Goal: Transaction & Acquisition: Purchase product/service

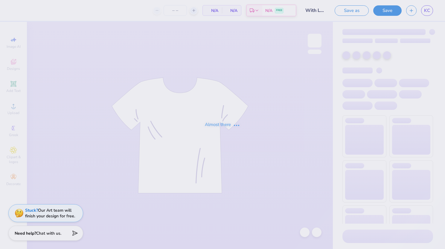
type input "30"
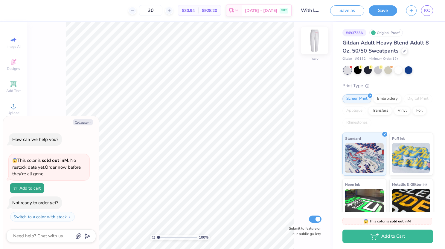
click at [317, 42] on img at bounding box center [315, 41] width 24 height 24
click at [312, 39] on img at bounding box center [315, 41] width 24 height 24
click at [312, 39] on img at bounding box center [315, 41] width 12 height 12
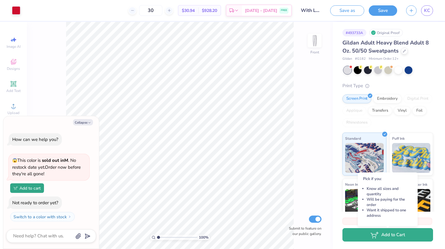
click at [414, 235] on button "Add to Cart" at bounding box center [387, 234] width 91 height 13
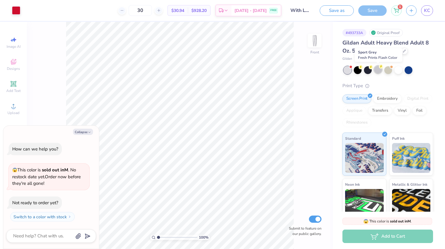
click at [378, 73] on div at bounding box center [378, 70] width 8 height 8
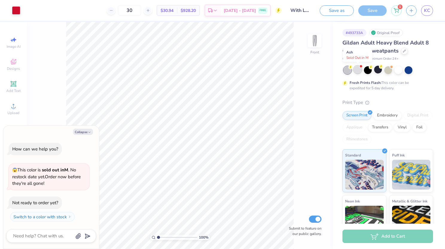
click at [358, 72] on div at bounding box center [358, 70] width 8 height 8
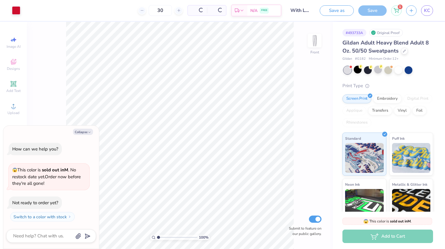
scroll to position [10, 0]
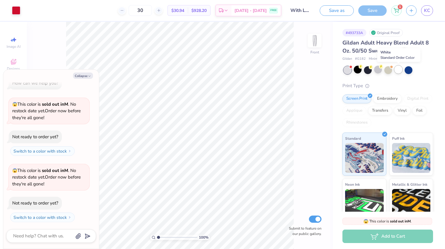
click at [396, 72] on div at bounding box center [398, 70] width 8 height 8
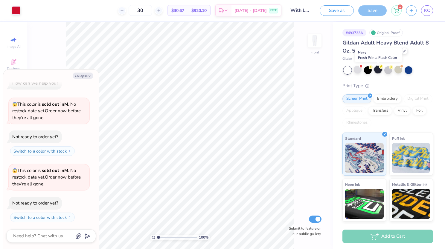
click at [381, 70] on div at bounding box center [378, 70] width 8 height 8
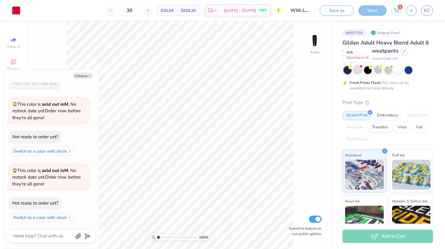
click at [359, 70] on div at bounding box center [358, 70] width 8 height 8
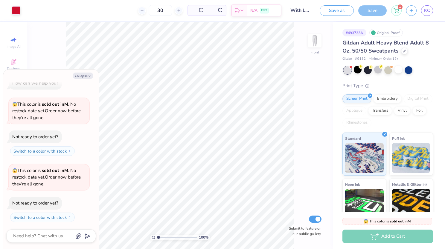
scroll to position [77, 0]
click at [375, 71] on div at bounding box center [378, 70] width 8 height 8
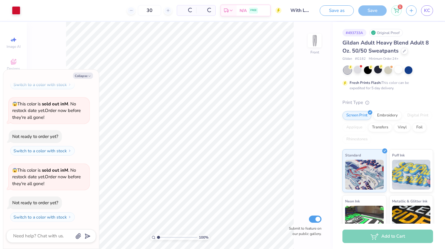
type textarea "x"
click at [383, 237] on div "Add to Cart" at bounding box center [387, 236] width 91 height 13
type input "1.13658852865733"
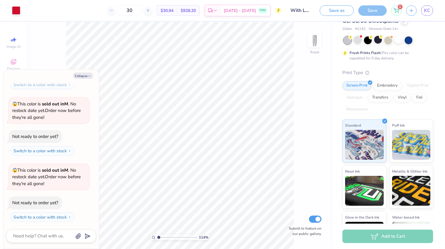
scroll to position [31, 0]
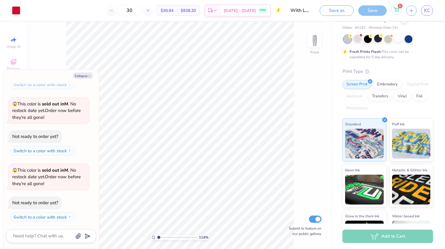
click at [394, 9] on icon at bounding box center [395, 9] width 5 height 5
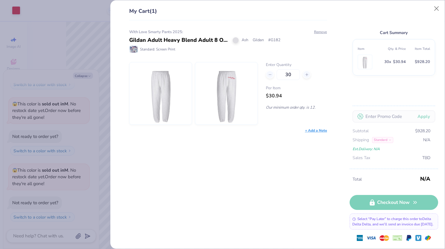
type textarea "x"
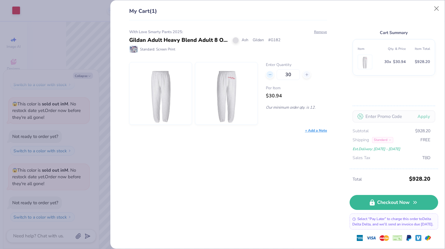
click at [271, 75] on icon at bounding box center [270, 75] width 4 height 4
type input "29"
click at [308, 75] on icon at bounding box center [307, 75] width 4 height 4
type input "30"
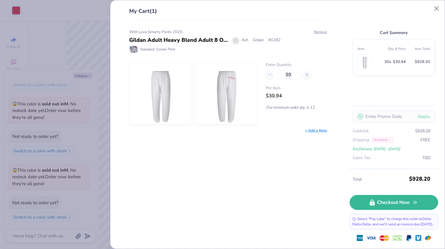
type input "30"
click at [437, 8] on button "Close" at bounding box center [436, 8] width 11 height 11
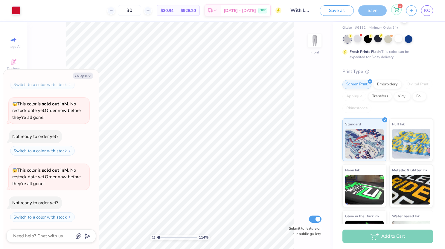
click at [397, 9] on icon at bounding box center [395, 9] width 5 height 5
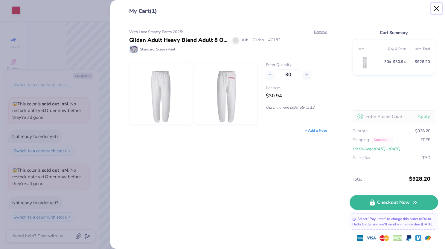
click at [438, 11] on button "Close" at bounding box center [436, 8] width 11 height 11
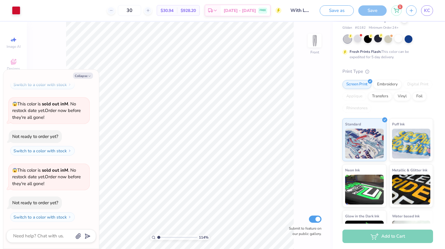
scroll to position [0, 0]
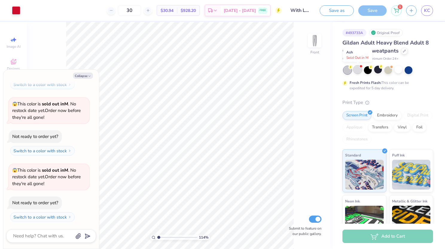
click at [360, 68] on div at bounding box center [358, 70] width 8 height 8
type input "1.13658852865733"
type textarea "x"
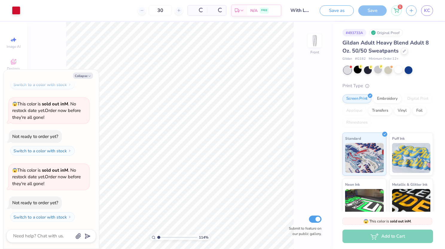
type input "1.13658852865733"
type textarea "x"
type input "1.13658852865733"
type textarea "x"
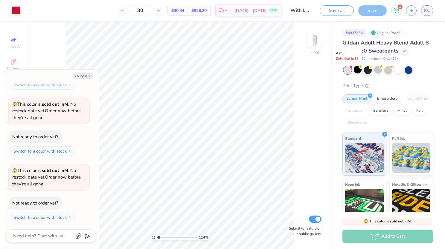
click at [349, 71] on div at bounding box center [347, 70] width 8 height 8
type input "1.13658852865733"
type textarea "x"
click at [376, 71] on div at bounding box center [378, 70] width 8 height 8
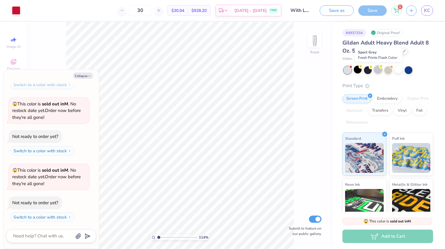
type input "1.13658852865733"
type textarea "x"
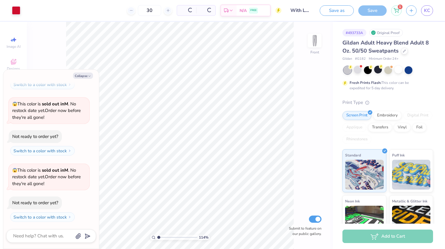
type input "1.13658852865733"
type textarea "x"
type input "1.13658852865733"
type textarea "x"
click at [394, 14] on div "1" at bounding box center [396, 10] width 10 height 10
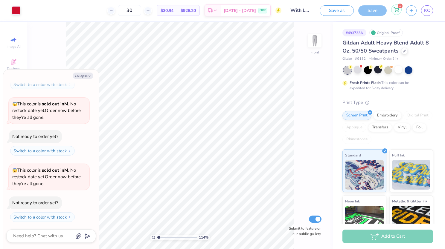
click at [396, 12] on div "1" at bounding box center [396, 9] width 10 height 10
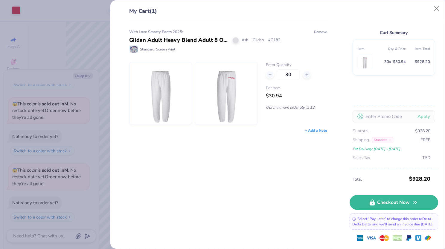
click at [323, 30] on button "Remove" at bounding box center [320, 31] width 13 height 5
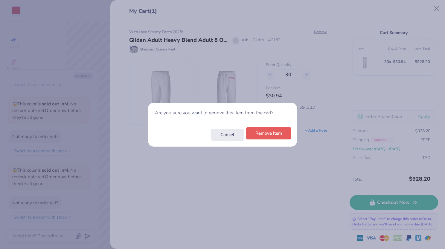
click at [264, 135] on button "Remove Item" at bounding box center [268, 133] width 45 height 12
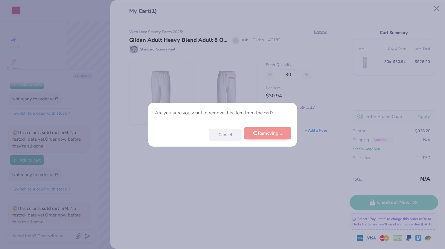
scroll to position [238, 0]
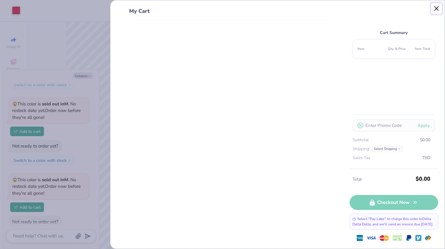
click at [438, 8] on button "Close" at bounding box center [436, 8] width 11 height 11
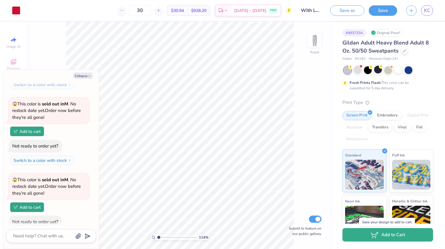
click at [376, 237] on icon "button" at bounding box center [374, 235] width 8 height 7
type input "1.13658852865733"
type textarea "x"
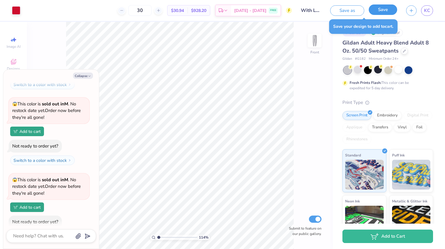
click at [387, 9] on button "Save" at bounding box center [383, 9] width 28 height 10
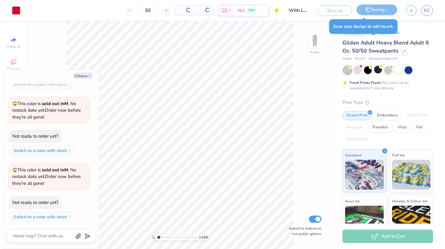
scroll to position [209, 0]
type input "1.13658852865733"
type textarea "x"
type input "1.13658852865733"
type textarea "x"
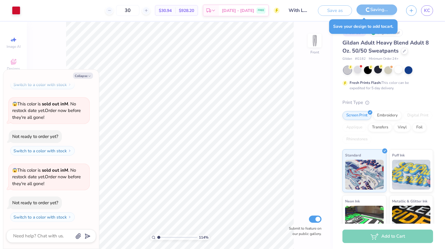
scroll to position [238, 0]
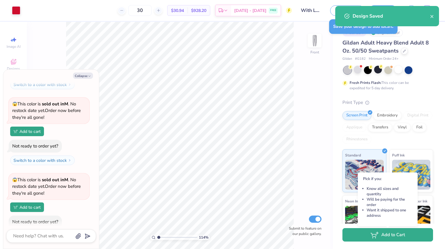
click at [381, 237] on button "Add to Cart" at bounding box center [387, 234] width 91 height 13
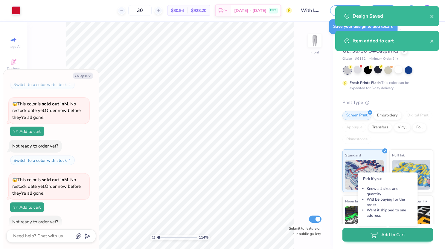
scroll to position [209, 0]
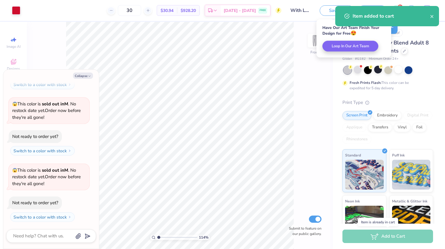
type input "1.13658852865733"
type textarea "x"
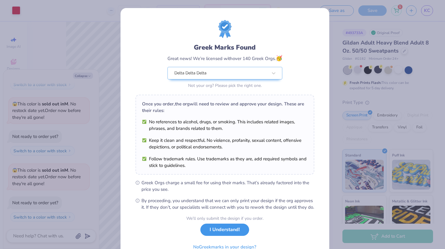
click at [227, 236] on button "I Understand!" at bounding box center [224, 230] width 49 height 12
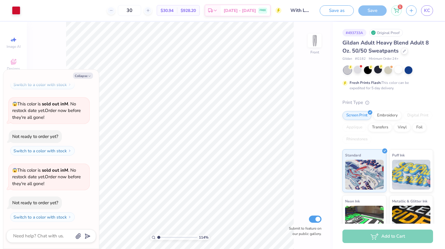
type input "1.13658852865733"
click at [396, 11] on circle at bounding box center [395, 11] width 1 height 1
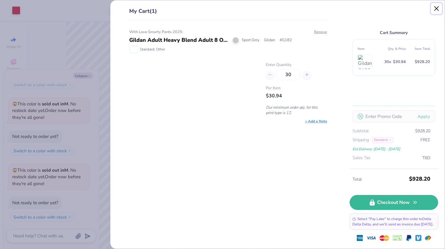
click at [439, 7] on button "Close" at bounding box center [436, 8] width 11 height 11
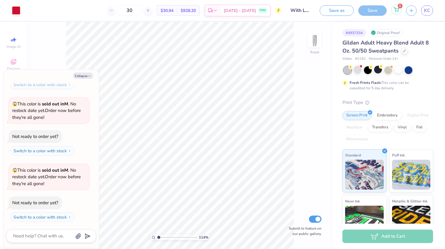
click at [395, 13] on div "1" at bounding box center [396, 9] width 10 height 10
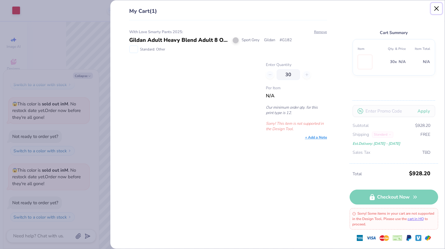
click at [435, 8] on button "Close" at bounding box center [436, 8] width 11 height 11
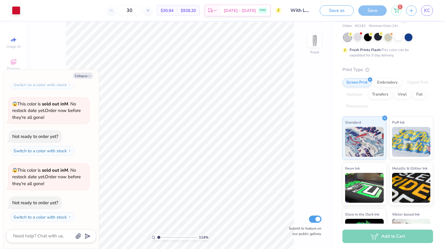
scroll to position [32, 0]
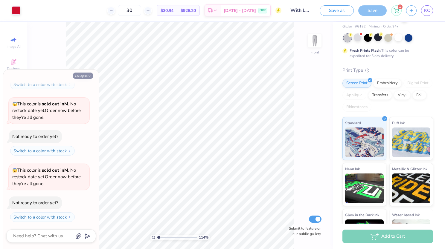
click at [89, 74] on button "Collapse" at bounding box center [83, 76] width 20 height 6
type textarea "x"
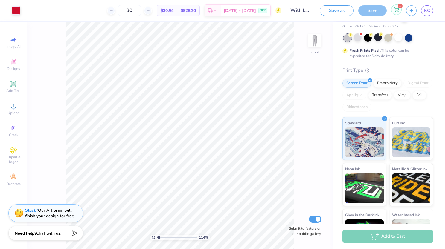
click at [398, 8] on icon at bounding box center [395, 9] width 5 height 5
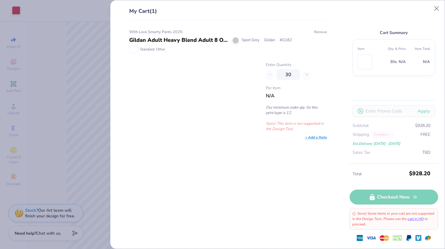
click at [318, 32] on button "Remove" at bounding box center [320, 31] width 13 height 5
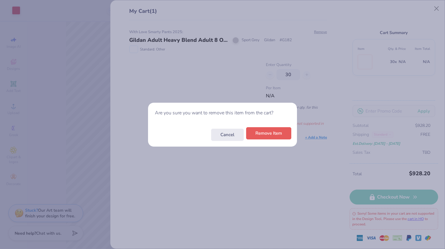
click at [280, 133] on button "Remove Item" at bounding box center [268, 133] width 45 height 12
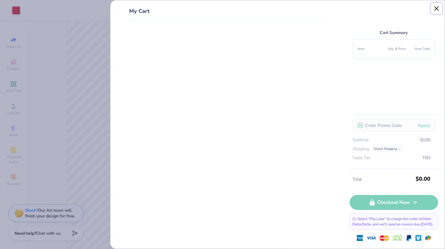
click at [437, 10] on button "Close" at bounding box center [436, 8] width 11 height 11
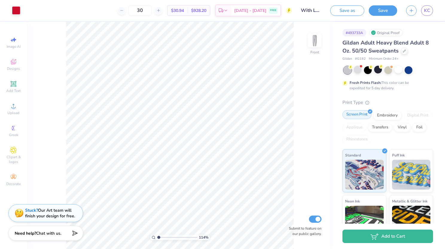
scroll to position [0, 0]
click at [382, 11] on button "Save" at bounding box center [383, 9] width 28 height 10
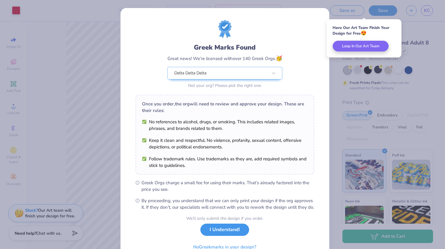
click at [231, 234] on button "I Understand!" at bounding box center [224, 230] width 49 height 12
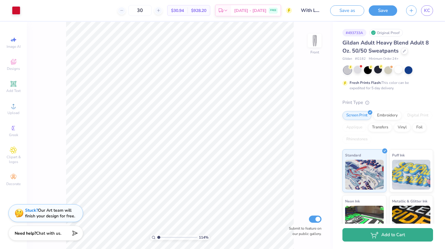
click at [374, 238] on icon "button" at bounding box center [374, 235] width 8 height 7
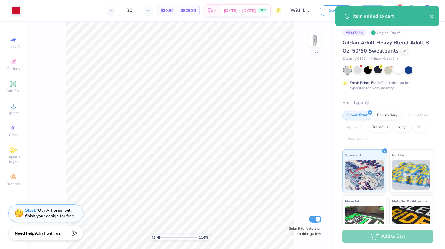
click at [433, 17] on icon "close" at bounding box center [431, 16] width 3 height 3
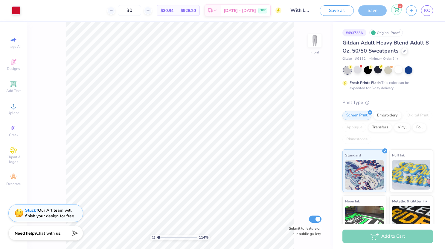
click at [398, 9] on icon at bounding box center [395, 9] width 5 height 5
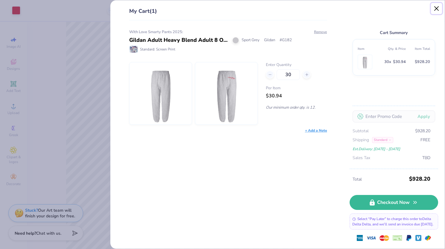
click at [436, 12] on button "Close" at bounding box center [436, 8] width 11 height 11
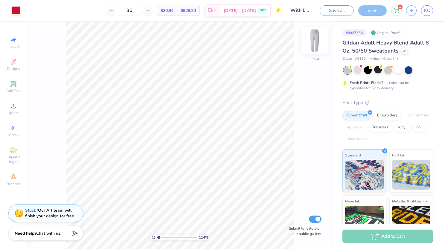
click at [305, 39] on img at bounding box center [315, 41] width 24 height 24
click at [307, 47] on img at bounding box center [315, 41] width 24 height 24
click at [309, 47] on img at bounding box center [315, 41] width 12 height 12
click at [307, 47] on img at bounding box center [315, 41] width 24 height 24
type input "1.13658852865733"
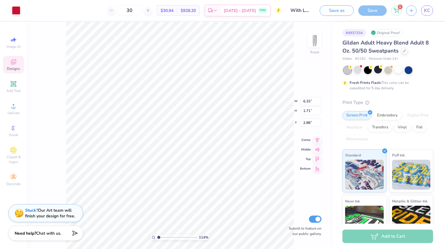
type input "2.61"
click at [312, 33] on div at bounding box center [315, 41] width 28 height 28
click at [313, 44] on img at bounding box center [315, 41] width 24 height 24
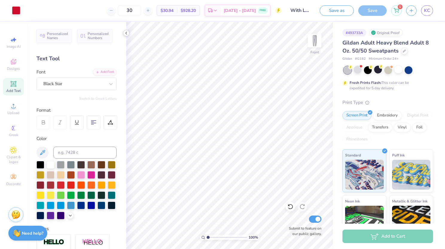
click at [125, 33] on icon at bounding box center [126, 33] width 5 height 5
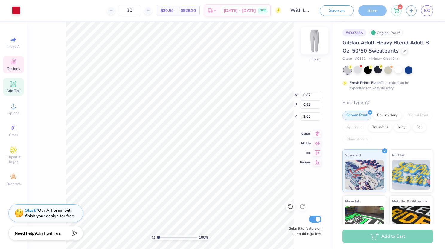
click at [312, 44] on img at bounding box center [315, 41] width 24 height 24
type input "2.5046254250518"
type input "2.25"
click at [310, 81] on div "250 % Back W 0.87 0.87 " H 0.83 0.83 " Y 2.25 2.25 " Center Middle Top Bottom S…" at bounding box center [180, 135] width 306 height 227
click at [317, 42] on img at bounding box center [315, 41] width 24 height 24
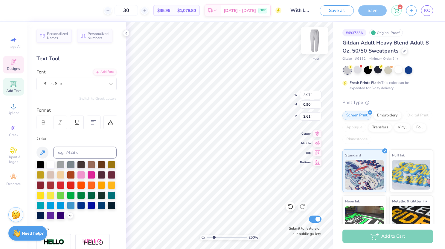
click at [312, 40] on img at bounding box center [315, 41] width 24 height 24
type input "2.5046254250518"
type input "2.25"
click at [317, 48] on img at bounding box center [315, 41] width 24 height 24
click at [316, 42] on img at bounding box center [315, 41] width 24 height 24
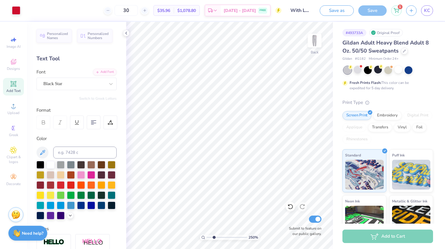
click at [316, 42] on img at bounding box center [315, 41] width 12 height 12
click at [318, 39] on img at bounding box center [315, 41] width 24 height 24
type input "2.5046254250518"
type input "1.83"
type input "2.5046254250518"
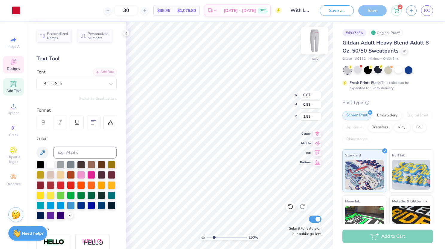
type input "3.97"
type input "0.90"
type input "2.25"
type input "2.5046254250518"
type input "1.99"
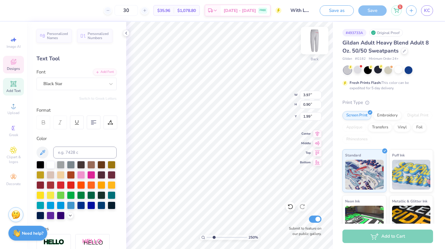
click at [320, 41] on img at bounding box center [315, 41] width 24 height 24
click at [317, 45] on img at bounding box center [315, 41] width 24 height 24
type input "2.5046254250518"
type input "1.76"
type input "2.5046254250518"
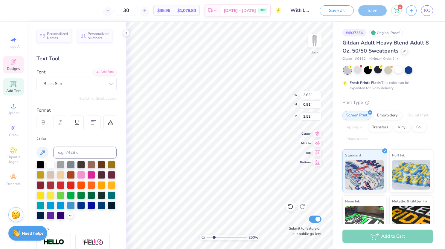
type input "2.94"
click at [316, 41] on img at bounding box center [315, 41] width 24 height 24
click at [317, 46] on img at bounding box center [315, 41] width 12 height 12
type input "5.11411447274363"
type input "2.25"
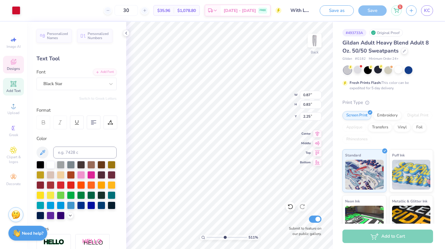
type input "5.11411447274363"
type input "3.97"
type input "0.90"
type input "1.76"
type input "5.11411447274363"
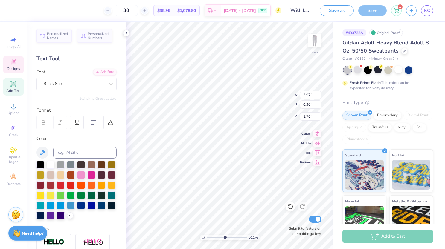
type input "2.18"
type input "5.11411447274363"
type input "3.20"
type input "5.11411447274363"
type input "3.17"
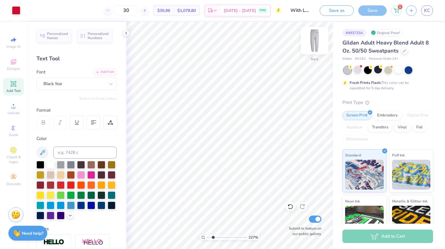
click at [317, 47] on div at bounding box center [315, 41] width 28 height 28
click at [314, 57] on div "Front" at bounding box center [314, 59] width 9 height 5
type input "2.27417866397554"
type input "4.00"
type input "2.27417866397554"
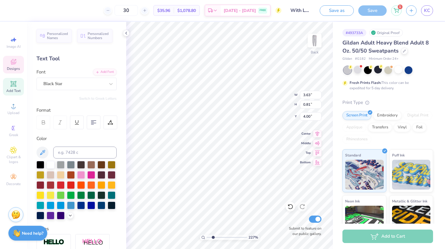
type input "3.97"
type input "0.90"
type input "2.18"
type input "2.27417866397554"
type input "2.82"
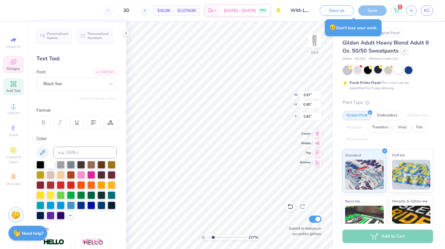
type input "2.27417866397554"
type input "0.87"
type input "0.83"
type input "2.25"
type input "2.27417866397554"
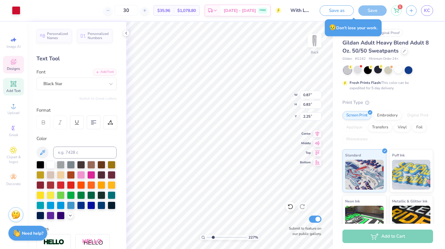
type input "2.89"
click at [312, 57] on div "Back" at bounding box center [315, 59] width 8 height 5
click at [314, 57] on div "Front" at bounding box center [314, 59] width 9 height 5
type input "4.72137063227582"
type input "3.81"
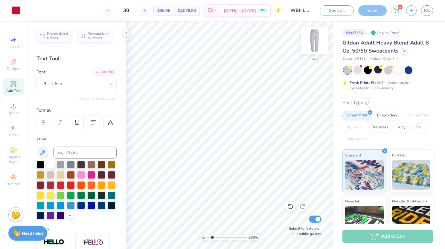
click at [317, 36] on img at bounding box center [315, 41] width 24 height 24
click at [359, 68] on div at bounding box center [358, 70] width 8 height 8
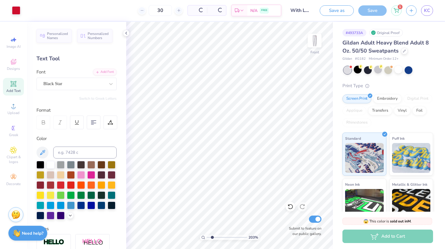
type input "2.02945833812501"
type textarea "x"
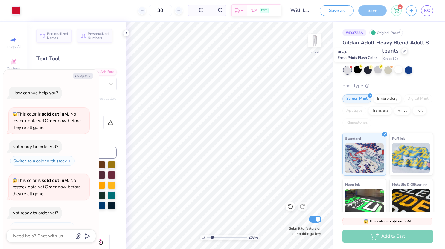
scroll to position [275, 0]
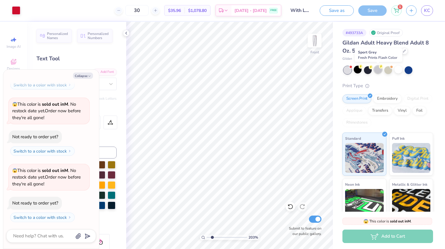
click at [378, 71] on div at bounding box center [378, 70] width 8 height 8
type input "2.02945833812501"
type textarea "x"
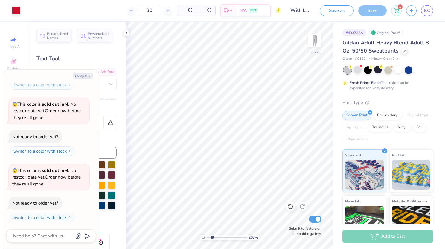
type input "2.02945833812501"
type textarea "x"
type input "2.02945833812501"
type textarea "x"
click at [346, 71] on div at bounding box center [347, 70] width 8 height 8
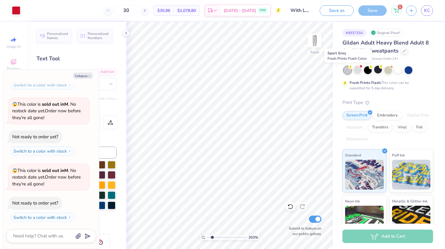
type input "2.02945833812501"
type textarea "x"
click at [128, 35] on icon at bounding box center [126, 33] width 5 height 5
type input "2.02945833812501"
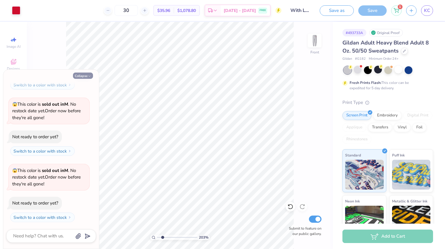
click at [88, 77] on icon "button" at bounding box center [90, 76] width 4 height 4
type textarea "x"
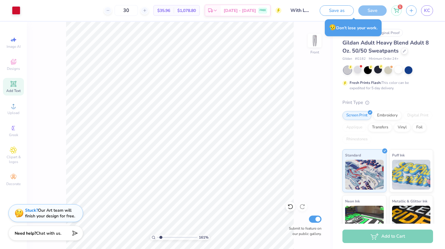
type input "1.60771042456775"
